Goal: Task Accomplishment & Management: Manage account settings

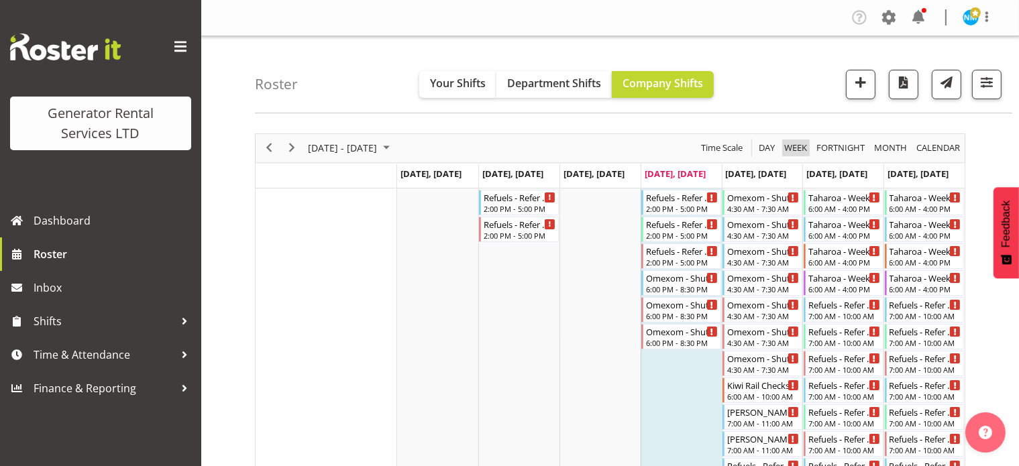
click at [801, 149] on span "Week" at bounding box center [795, 147] width 25 height 17
click at [770, 149] on span "Day" at bounding box center [766, 147] width 19 height 17
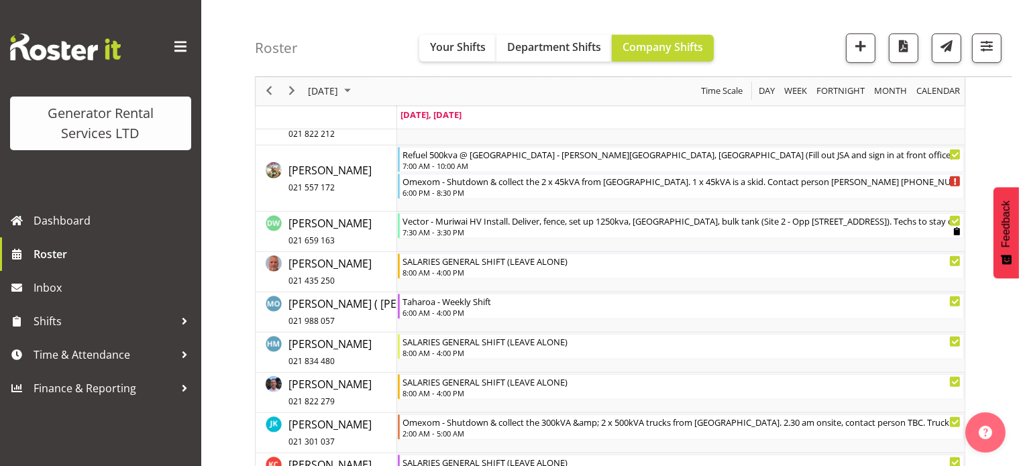
scroll to position [701, 0]
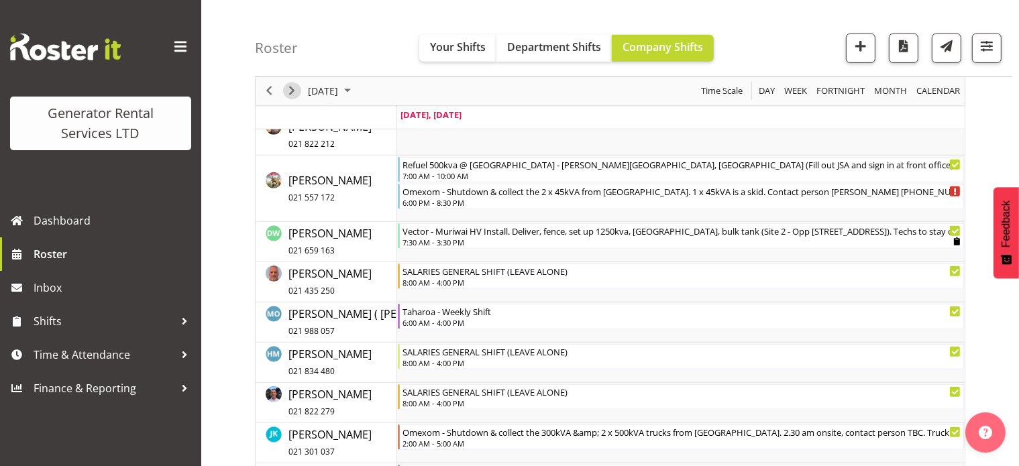
click at [290, 94] on span "Next" at bounding box center [292, 91] width 16 height 17
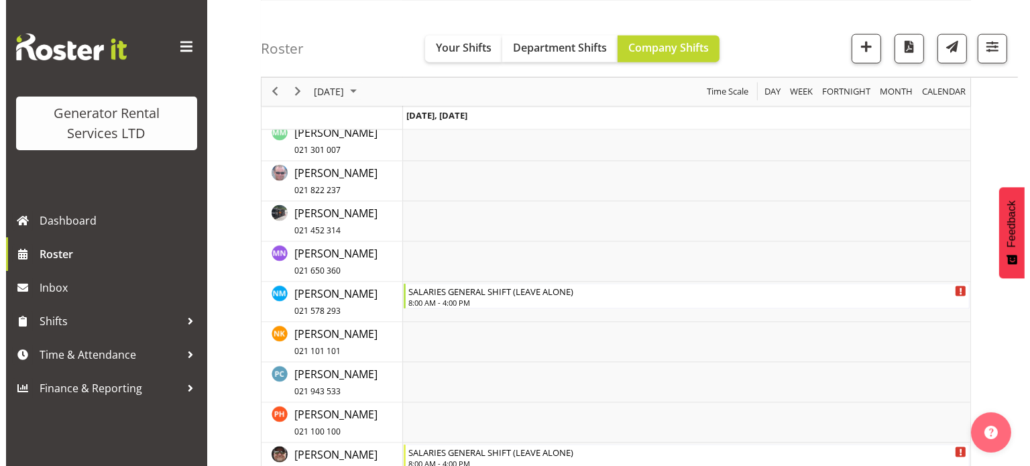
scroll to position [1829, 0]
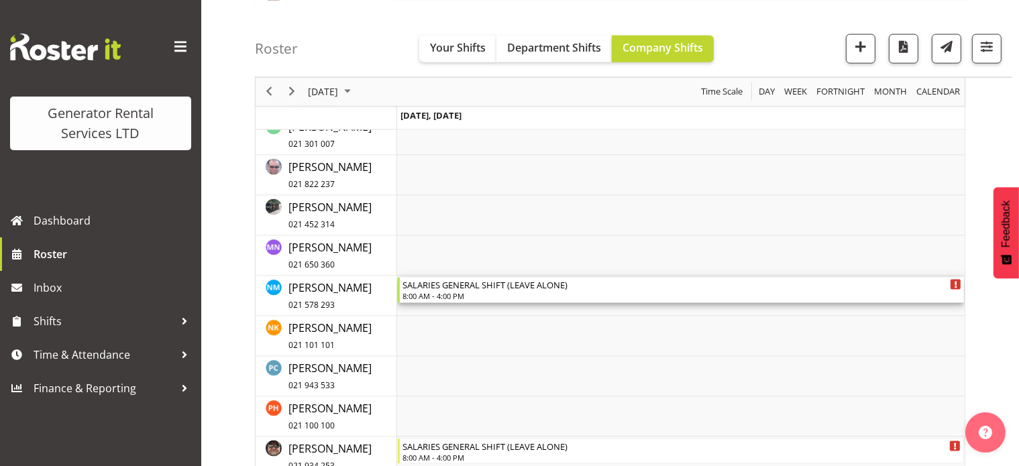
click at [955, 286] on icon "Timeline Day of September 12, 2025" at bounding box center [955, 285] width 3 height 7
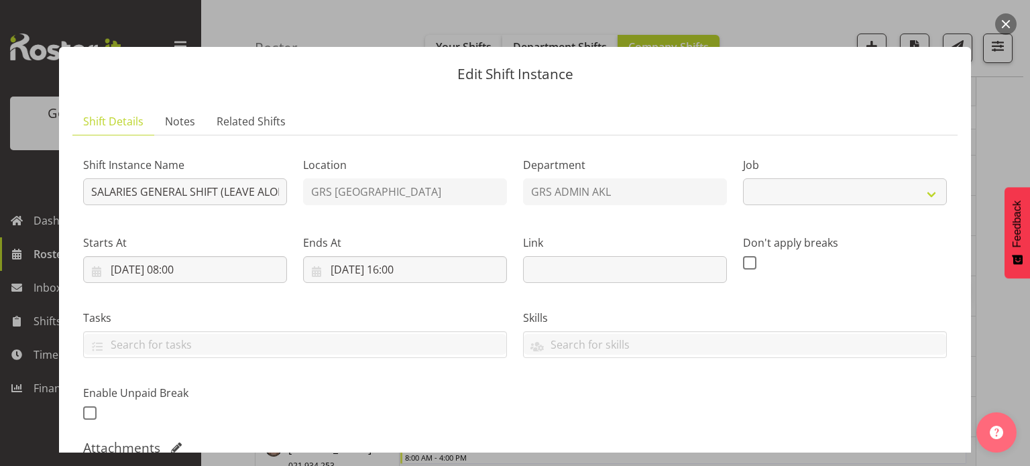
select select "875"
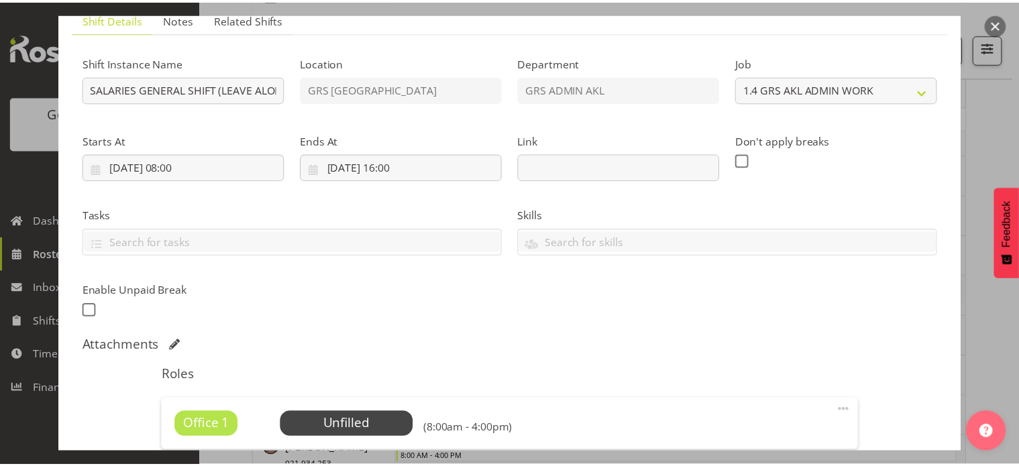
scroll to position [0, 0]
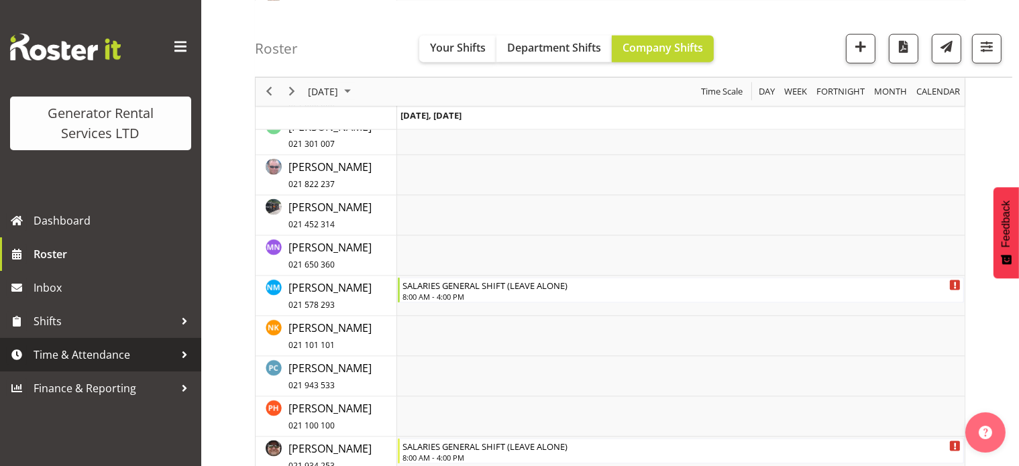
click at [118, 349] on span "Time & Attendance" at bounding box center [104, 355] width 141 height 20
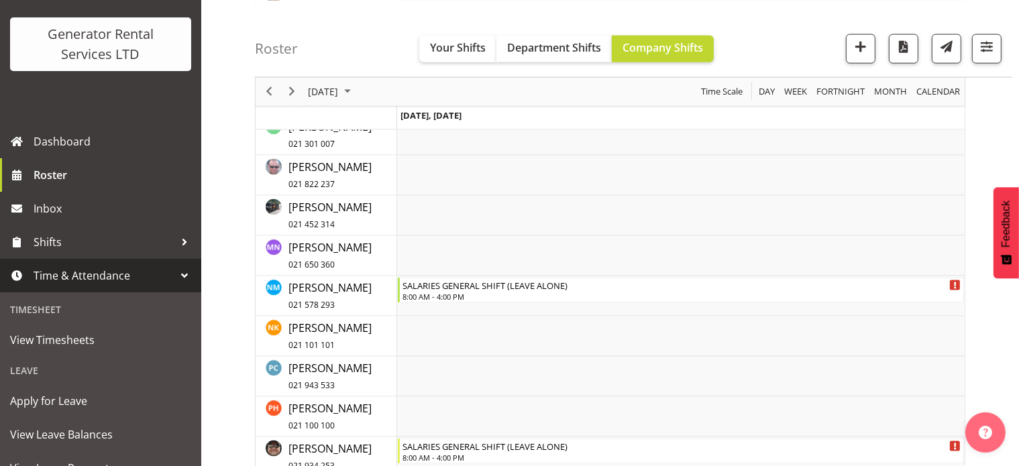
scroll to position [201, 0]
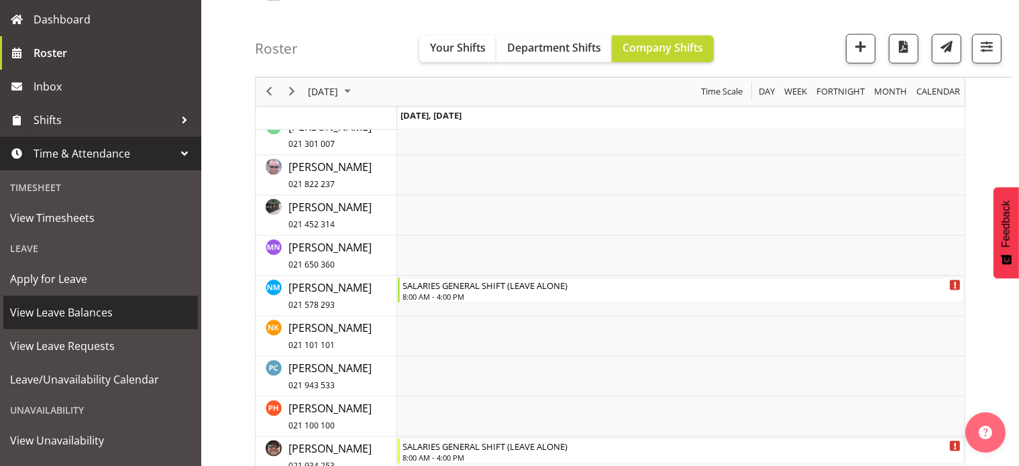
click at [62, 313] on span "View Leave Balances" at bounding box center [100, 312] width 181 height 20
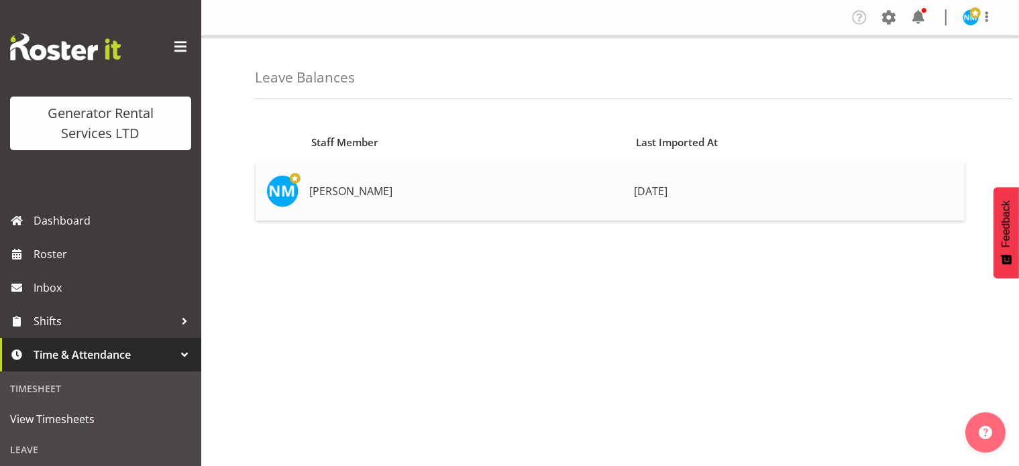
drag, startPoint x: 640, startPoint y: 192, endPoint x: 633, endPoint y: 192, distance: 6.7
click at [634, 192] on span "[DATE]" at bounding box center [651, 191] width 34 height 15
click at [351, 192] on td "[PERSON_NAME]" at bounding box center [466, 191] width 325 height 59
click at [326, 176] on td "[PERSON_NAME]" at bounding box center [466, 191] width 325 height 59
click at [321, 190] on td "[PERSON_NAME]" at bounding box center [466, 191] width 325 height 59
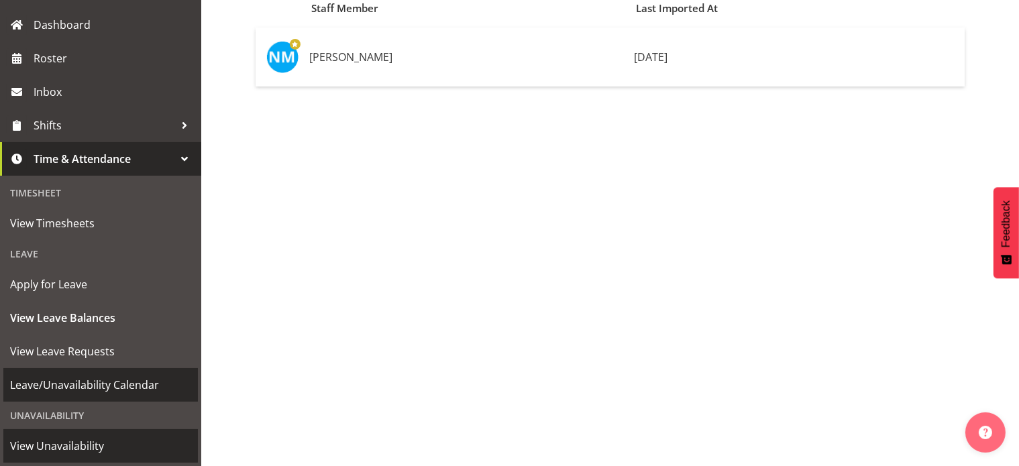
scroll to position [263, 0]
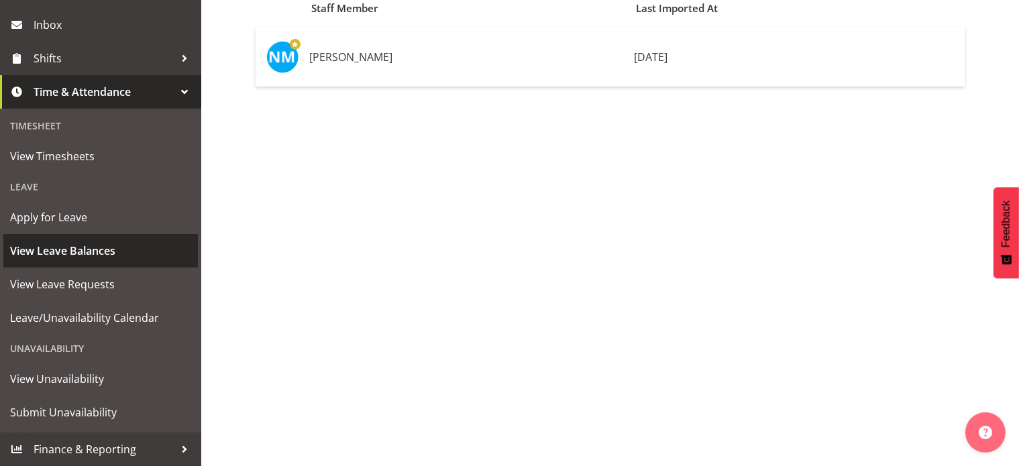
click at [121, 257] on span "View Leave Balances" at bounding box center [100, 251] width 181 height 20
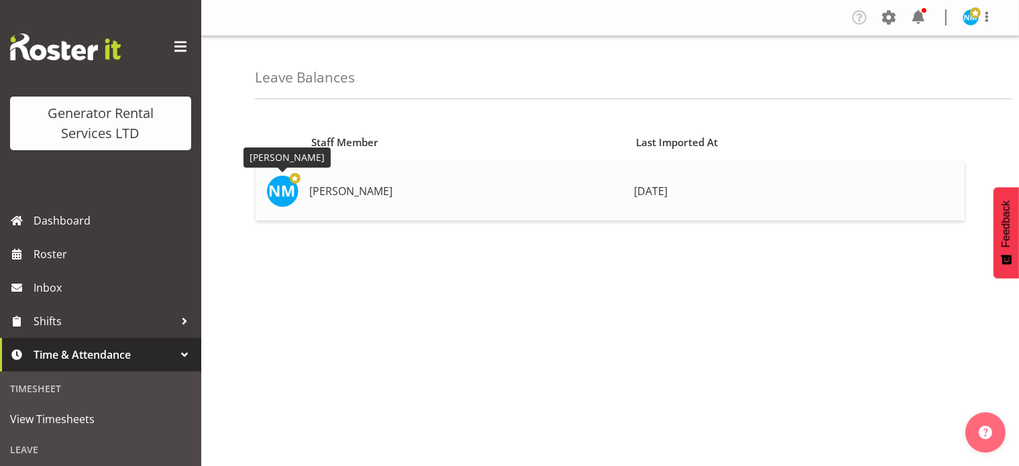
click at [283, 198] on img at bounding box center [282, 191] width 32 height 32
click at [284, 192] on img at bounding box center [282, 191] width 32 height 32
click at [657, 188] on span "15 days ago" at bounding box center [651, 191] width 34 height 15
click at [917, 17] on span at bounding box center [917, 17] width 21 height 21
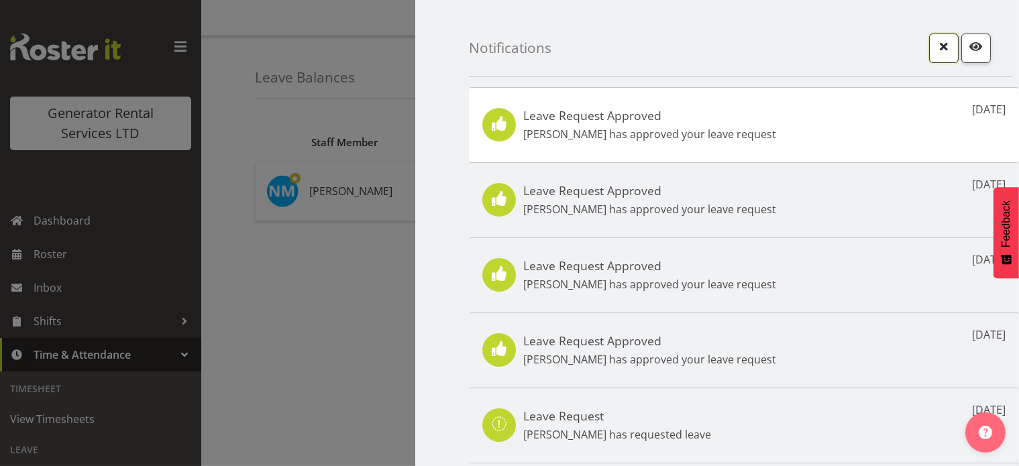
click at [938, 53] on span "button" at bounding box center [943, 46] width 17 height 17
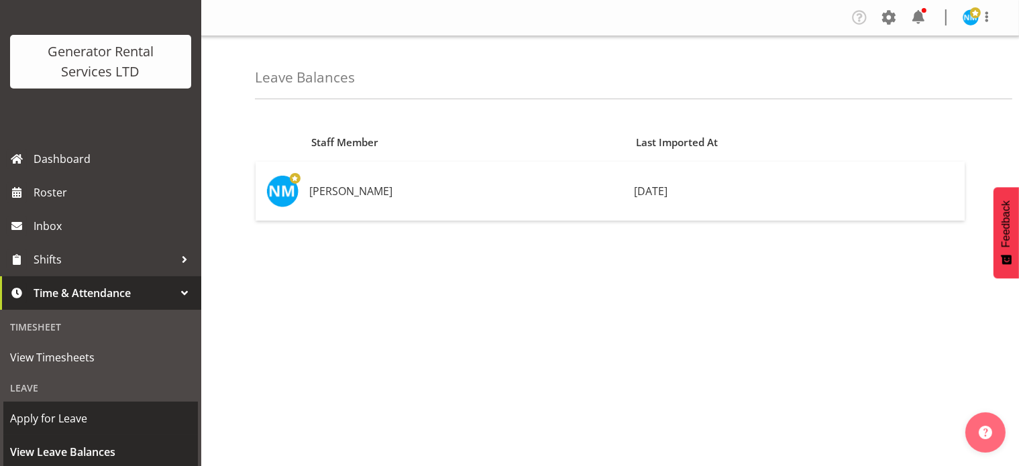
scroll to position [134, 0]
